Goal: Transaction & Acquisition: Purchase product/service

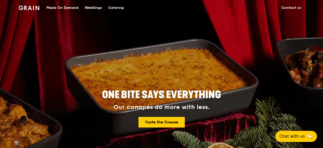
click at [61, 7] on div "Meals On Demand" at bounding box center [62, 7] width 32 height 15
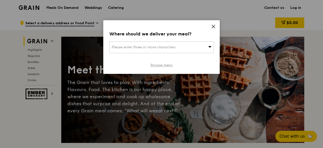
click at [152, 64] on link "Browse menu" at bounding box center [161, 65] width 22 height 5
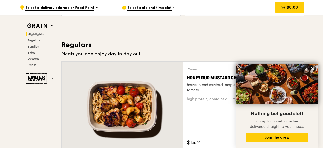
scroll to position [329, 0]
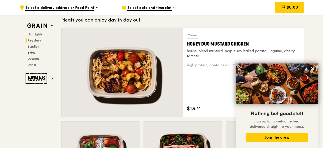
scroll to position [354, 0]
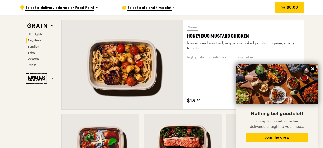
click at [313, 68] on icon at bounding box center [312, 68] width 3 height 3
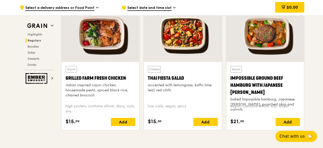
scroll to position [578, 0]
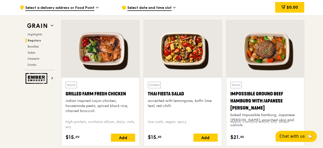
drag, startPoint x: 130, startPoint y: 92, endPoint x: 62, endPoint y: 91, distance: 67.8
click at [62, 91] on div "Warm Grilled Farm Fresh Chicken indian inspired cajun chicken, housemade pesto,…" at bounding box center [100, 112] width 78 height 68
copy div "Grilled Farm Fresh Chicken"
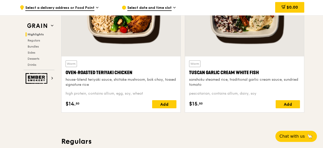
scroll to position [173, 0]
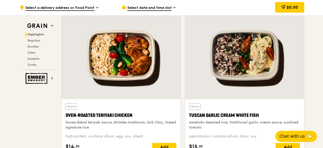
drag, startPoint x: 149, startPoint y: 113, endPoint x: 66, endPoint y: 115, distance: 83.0
click at [66, 115] on div "Oven‑Roasted Teriyaki Chicken" at bounding box center [120, 115] width 111 height 7
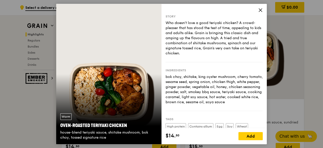
click at [260, 11] on icon at bounding box center [260, 10] width 3 height 3
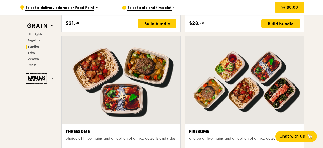
scroll to position [904, 0]
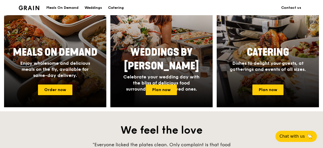
scroll to position [253, 0]
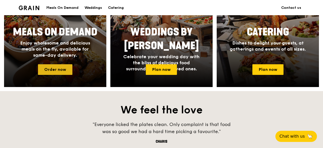
click at [47, 68] on link "Order now" at bounding box center [55, 69] width 34 height 11
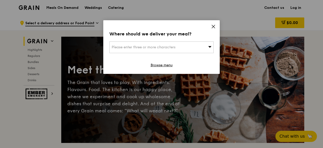
click at [212, 28] on icon at bounding box center [213, 26] width 5 height 5
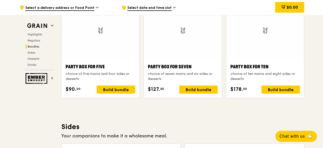
scroll to position [1062, 0]
